Goal: Transaction & Acquisition: Purchase product/service

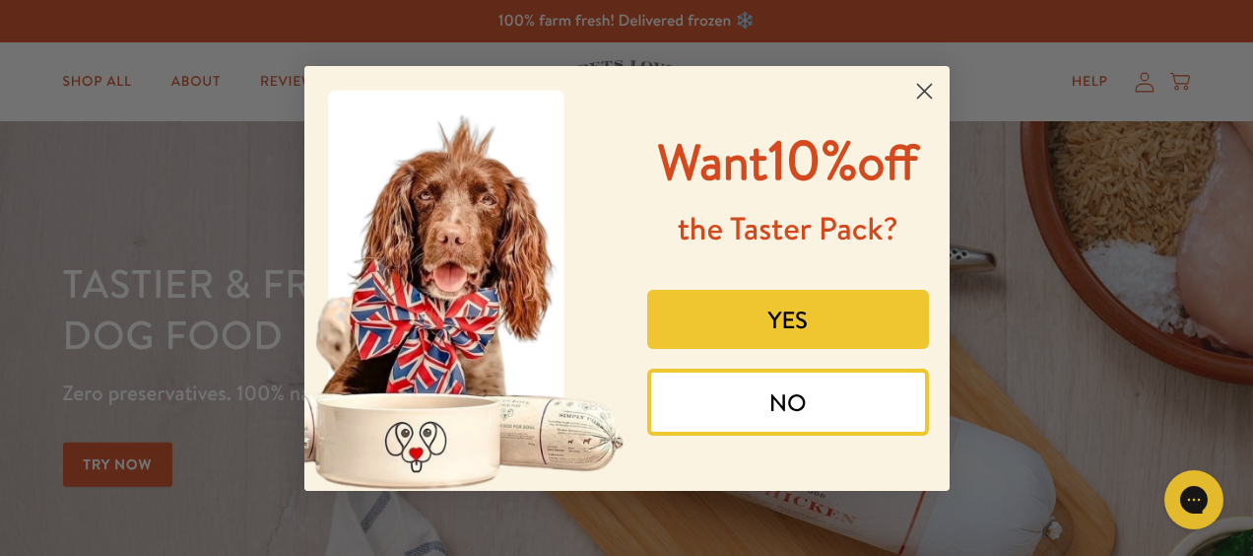
click at [918, 83] on circle "Close dialog" at bounding box center [924, 90] width 33 height 33
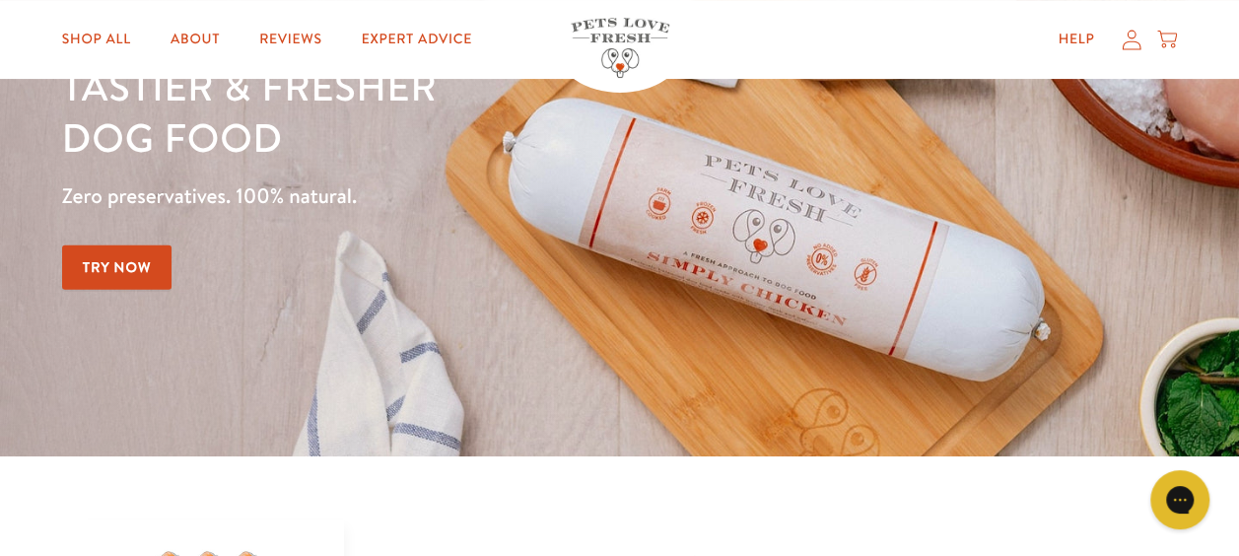
scroll to position [493, 0]
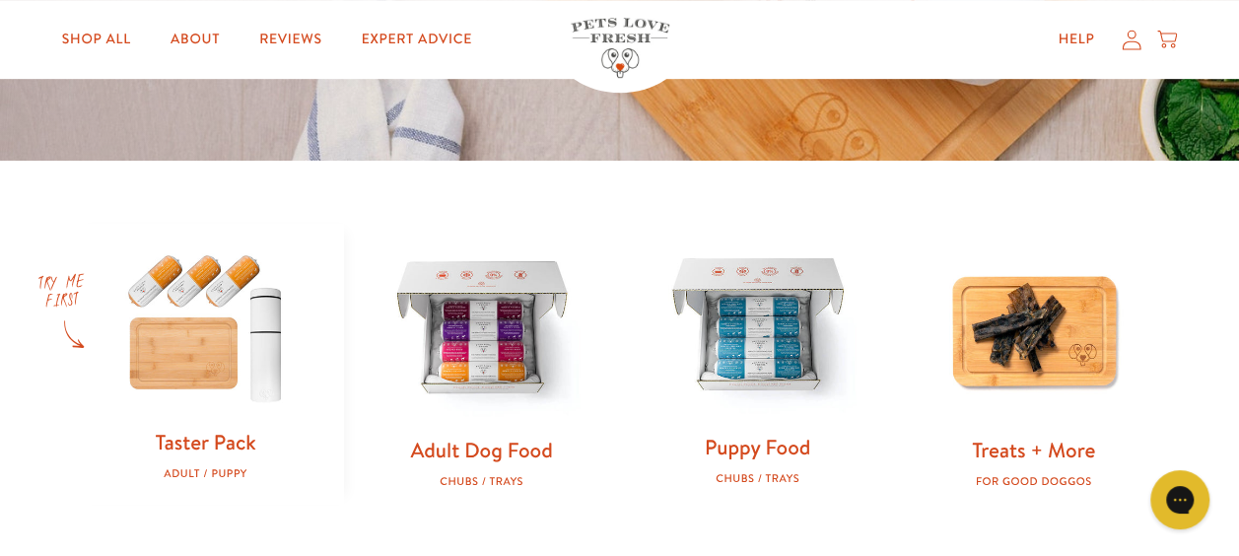
click at [723, 324] on img at bounding box center [757, 327] width 213 height 213
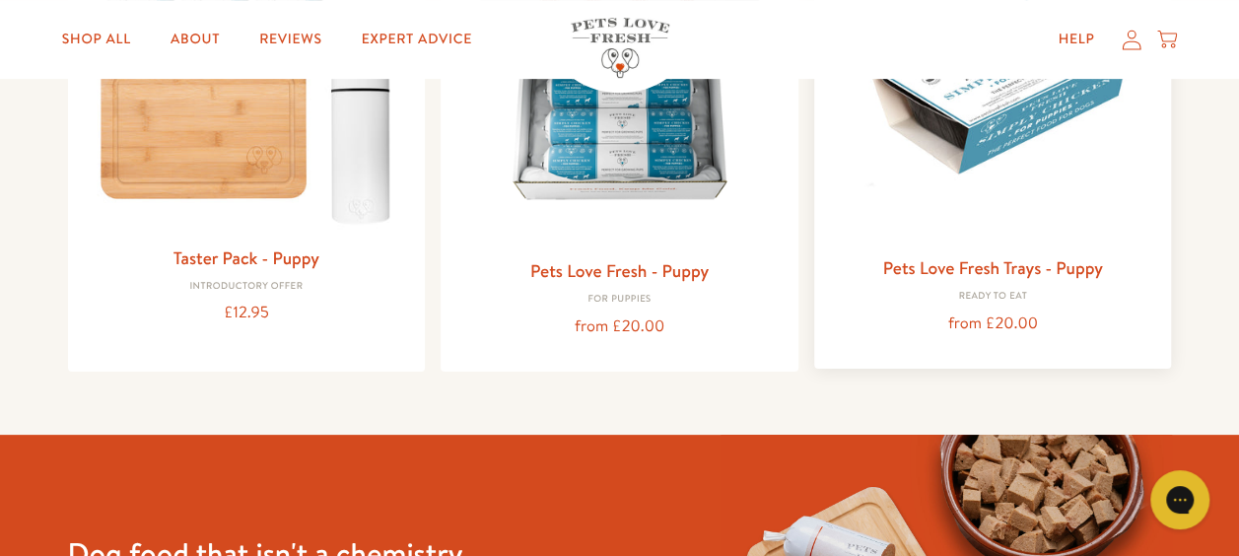
click at [932, 133] on img at bounding box center [993, 82] width 326 height 326
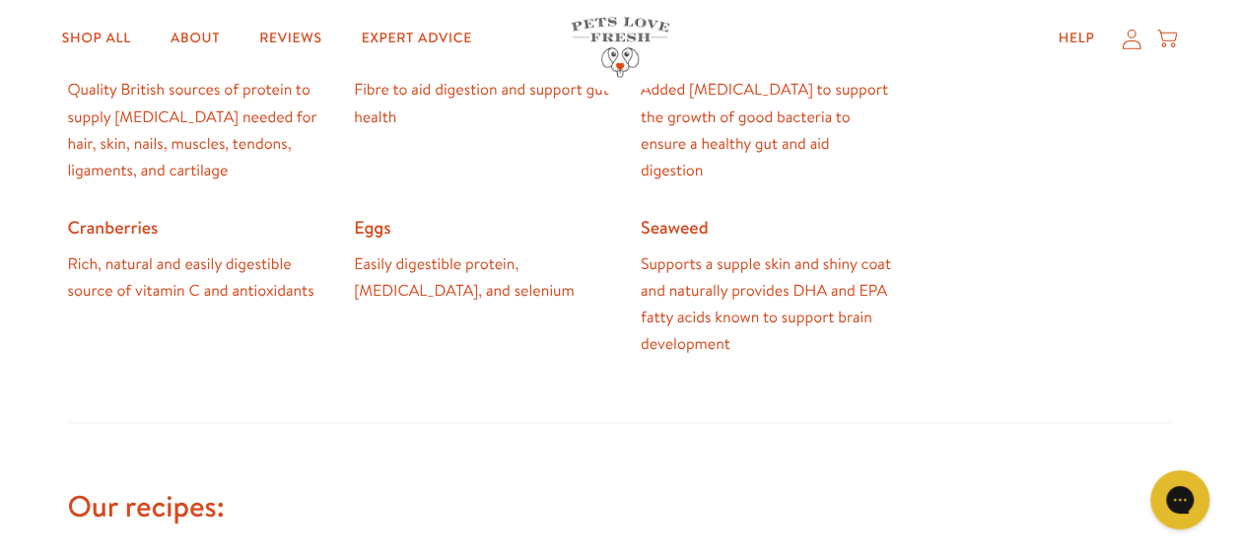
scroll to position [1971, 0]
